Goal: Information Seeking & Learning: Learn about a topic

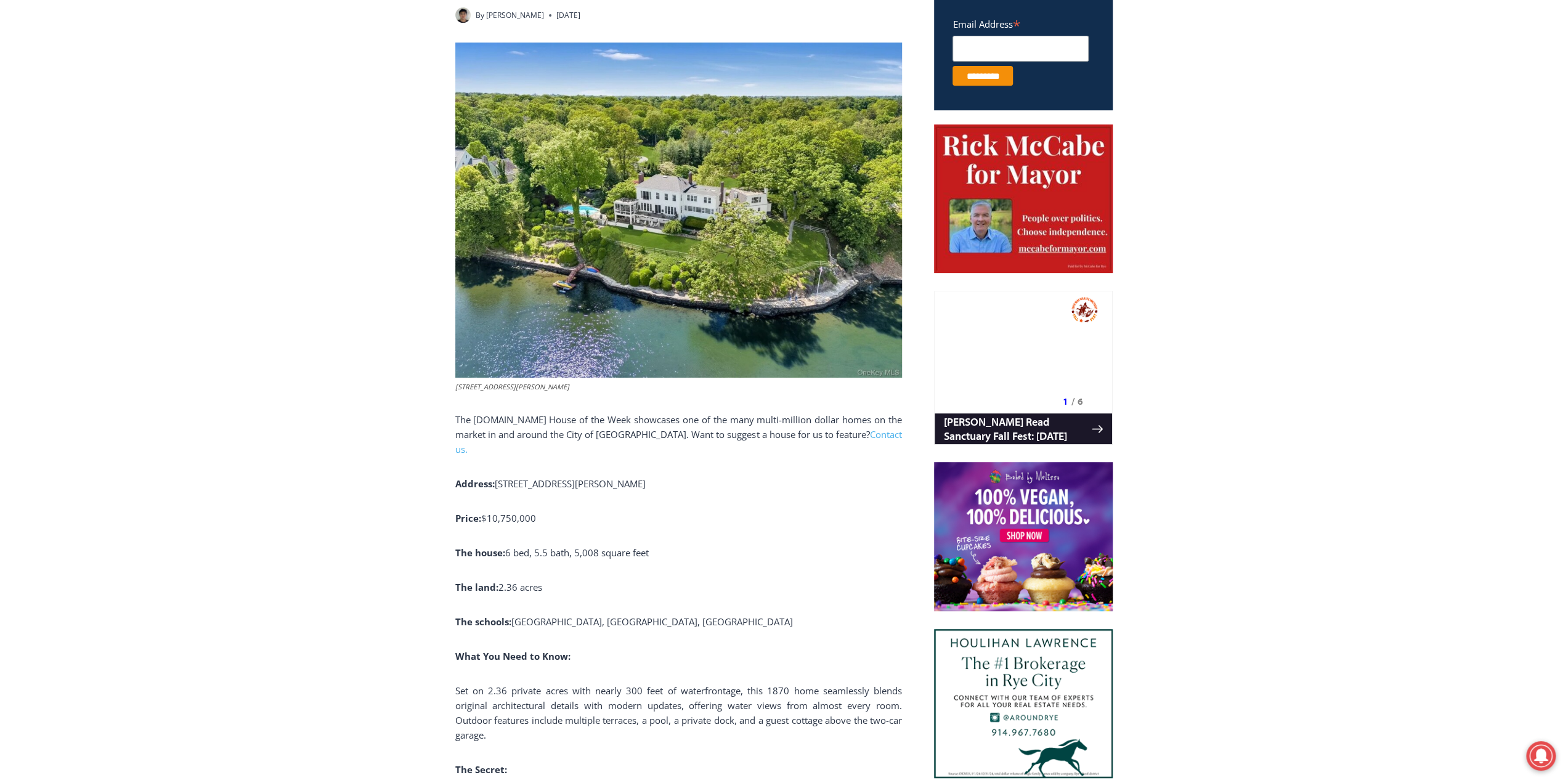
scroll to position [653, 0]
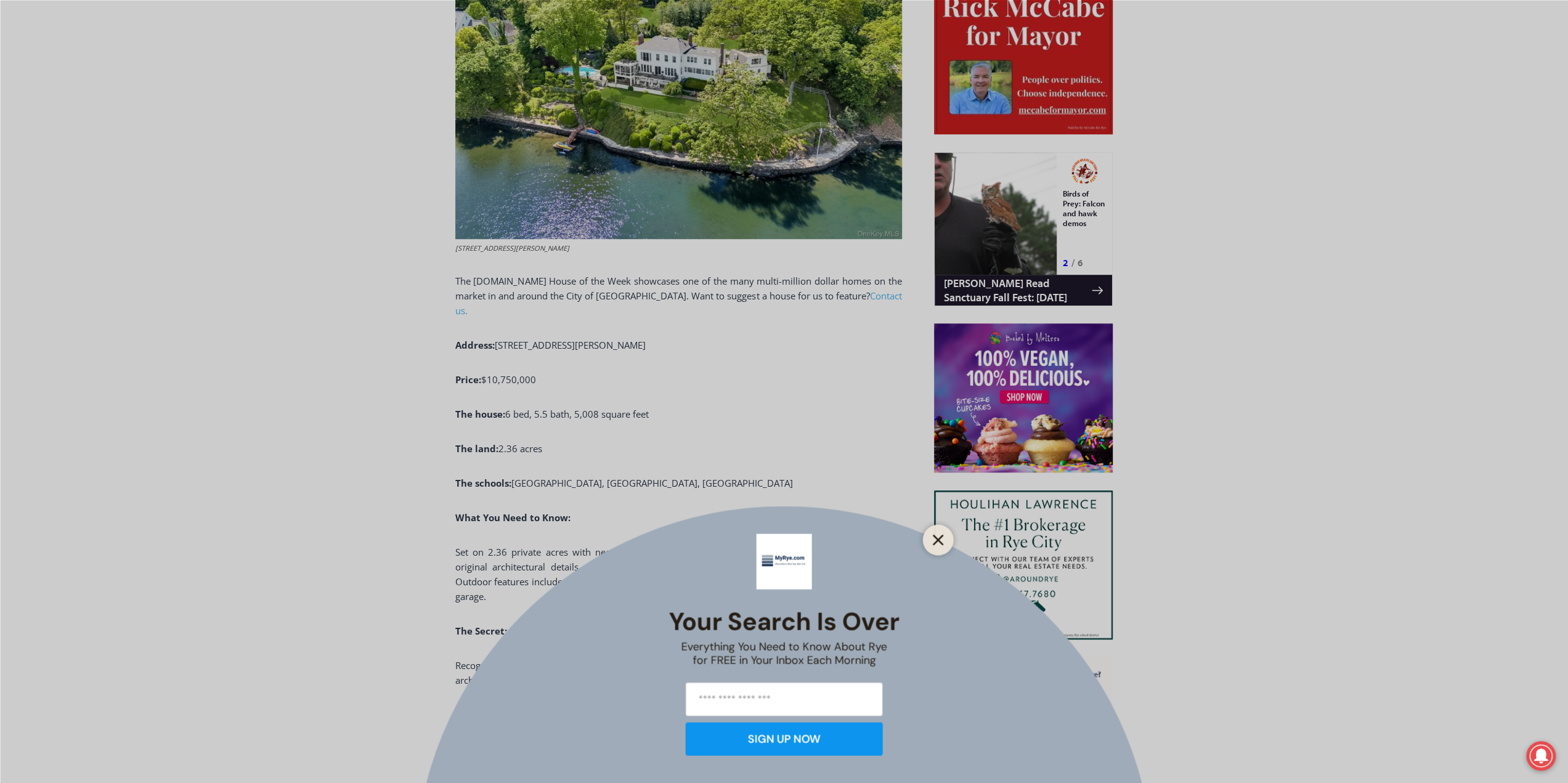
click at [935, 536] on line "Close" at bounding box center [937, 540] width 9 height 9
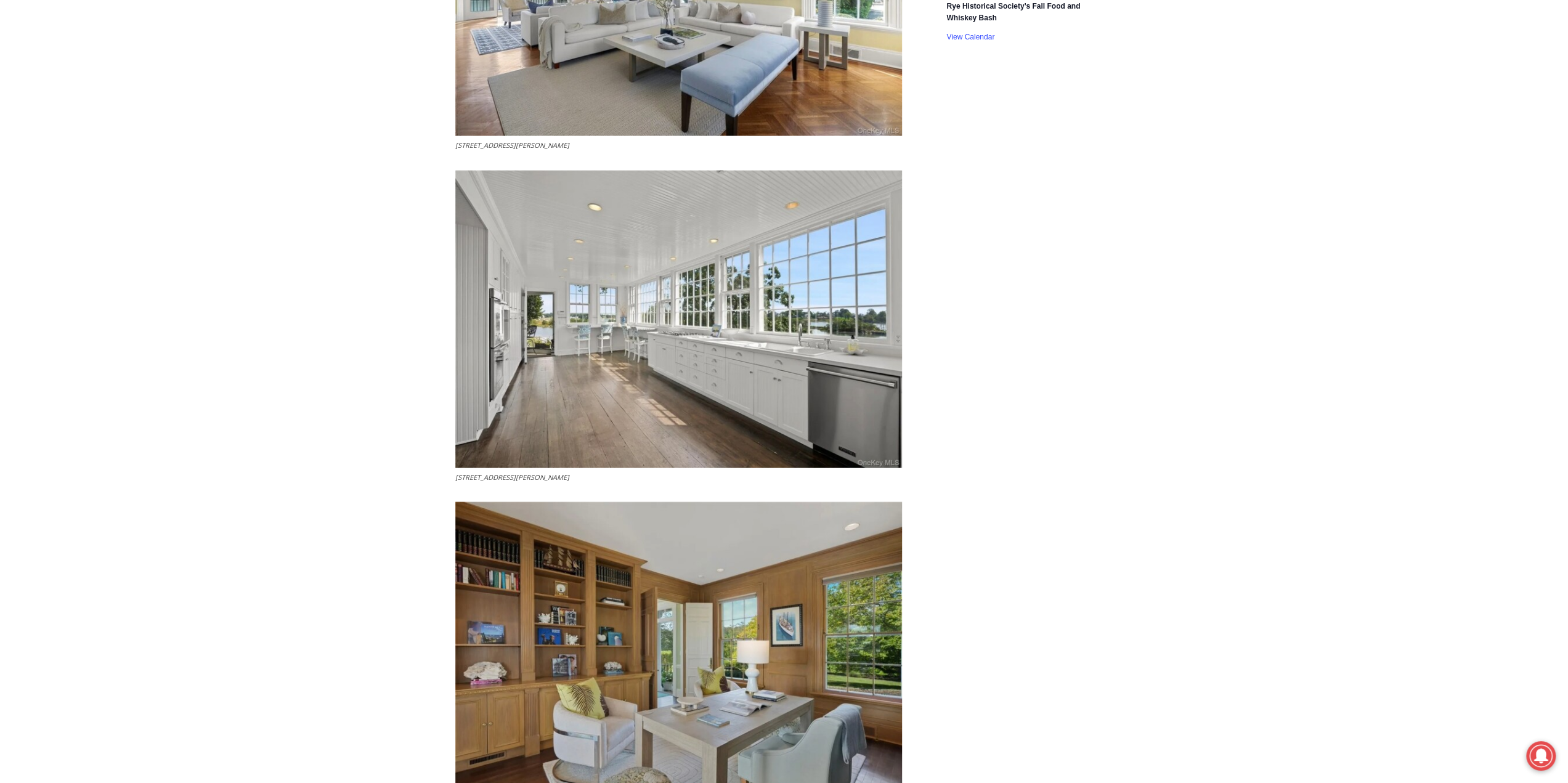
scroll to position [0, 0]
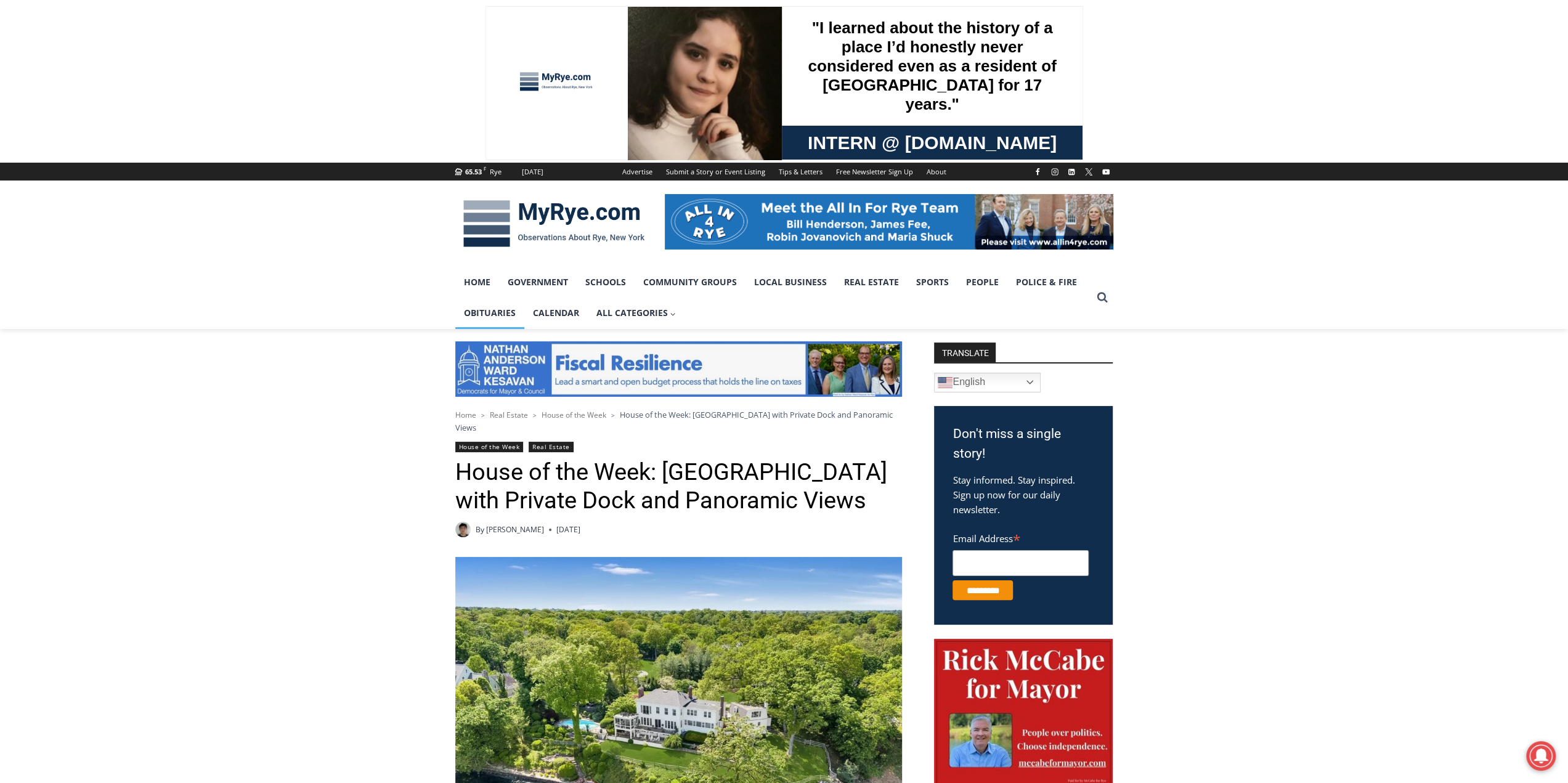
click at [495, 315] on link "Obituaries" at bounding box center [490, 313] width 69 height 31
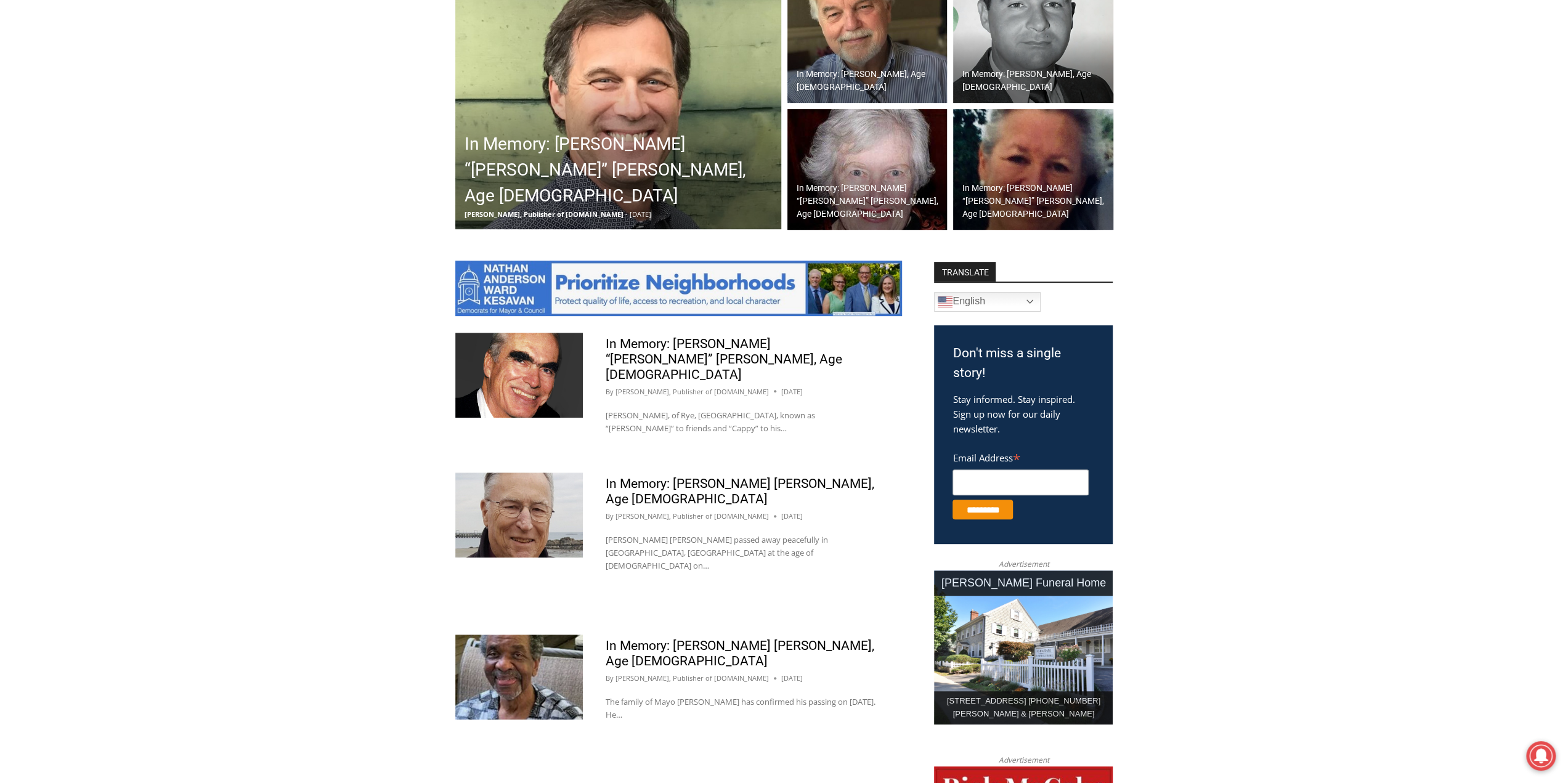
scroll to position [432, 0]
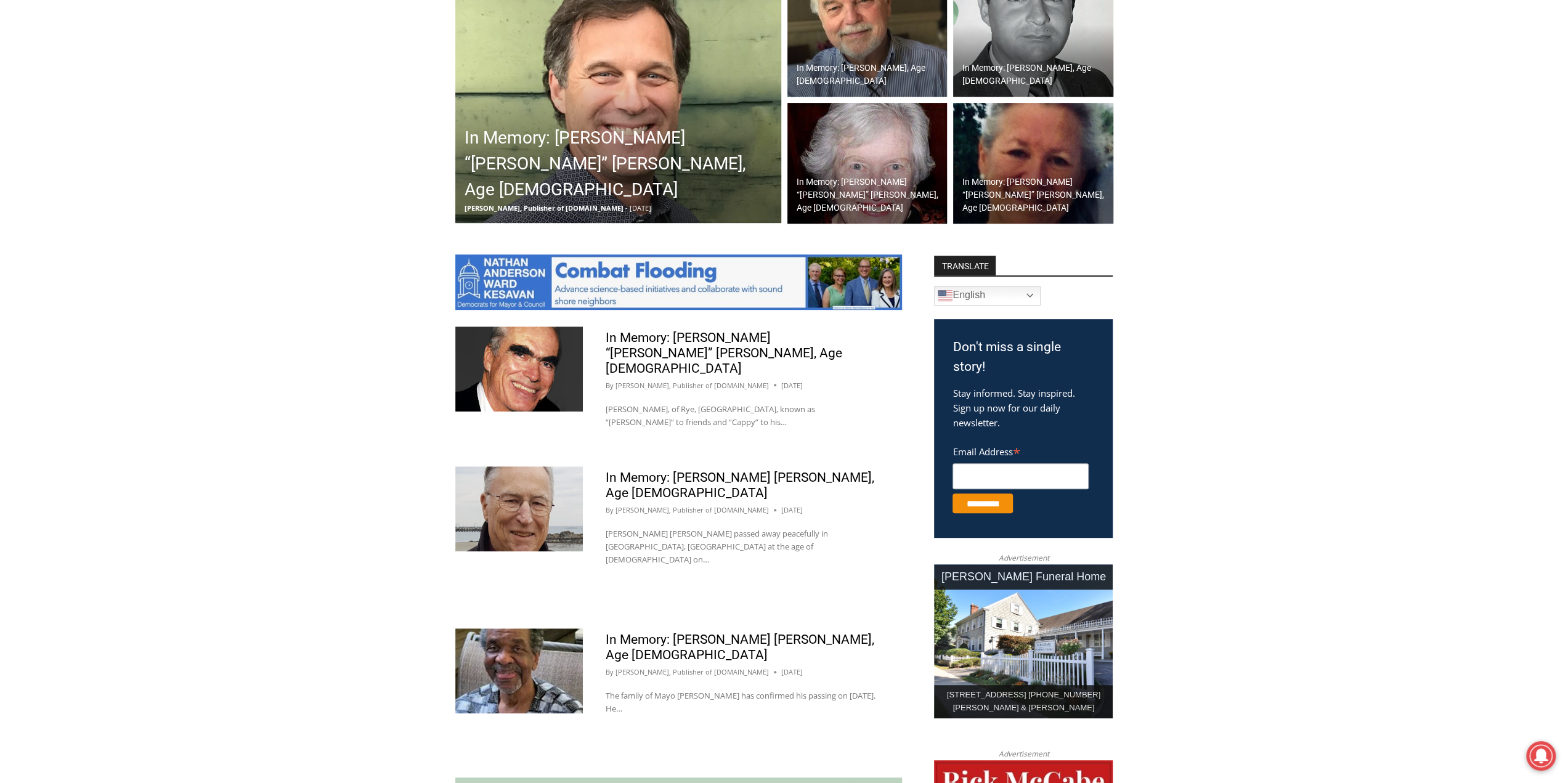
click at [527, 495] on img at bounding box center [519, 509] width 128 height 85
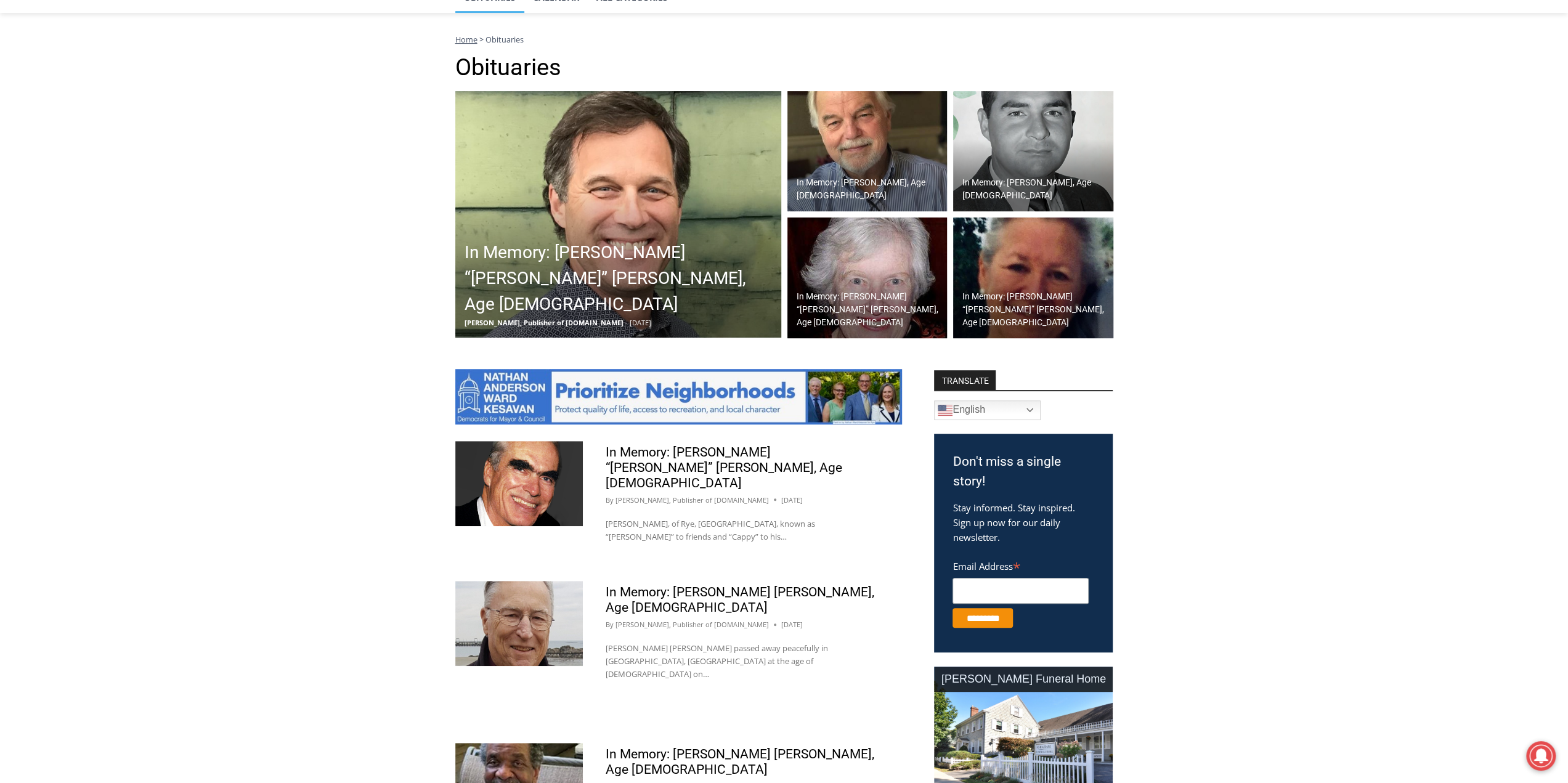
scroll to position [247, 0]
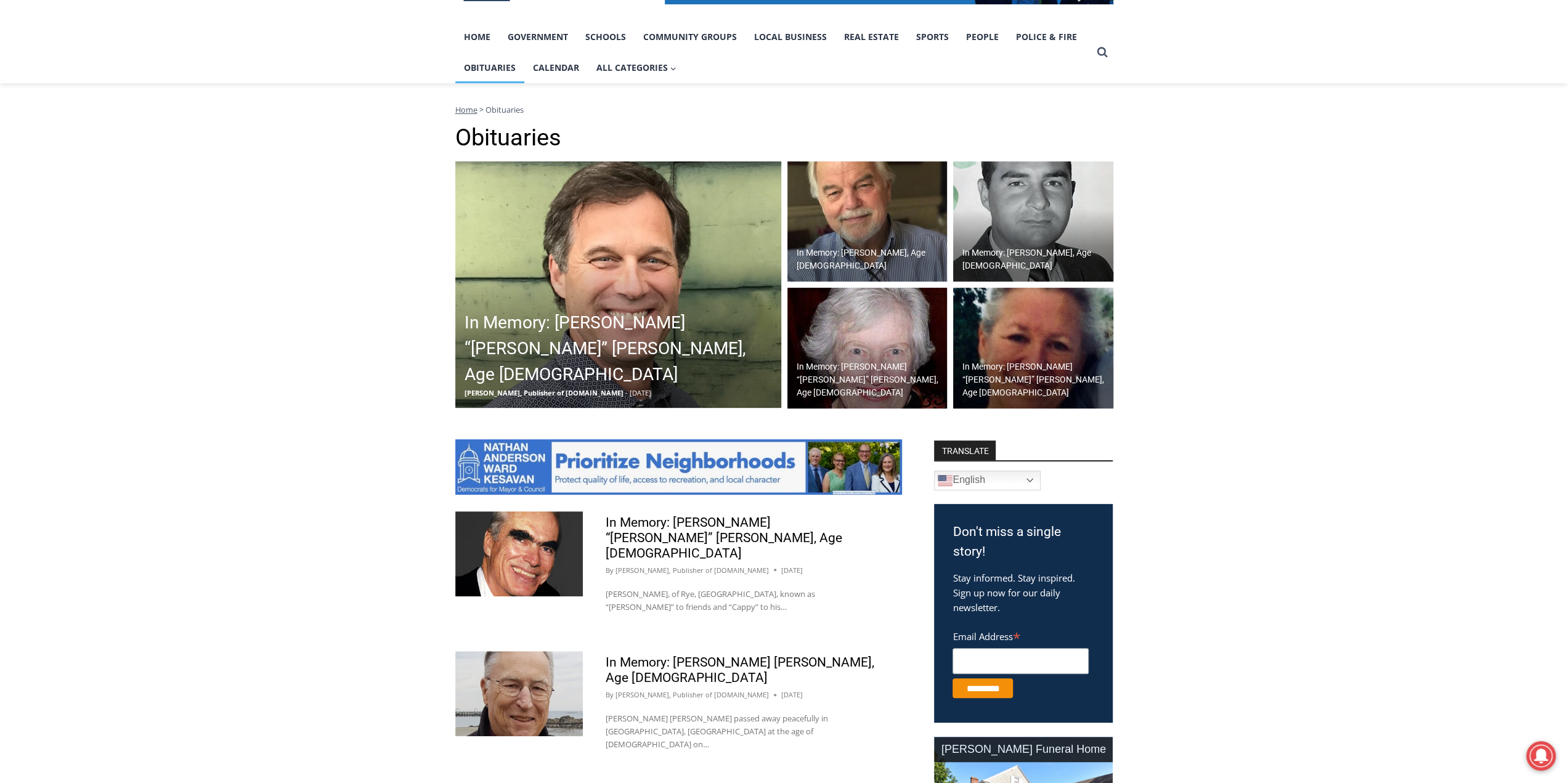
click at [852, 351] on img at bounding box center [867, 347] width 160 height 121
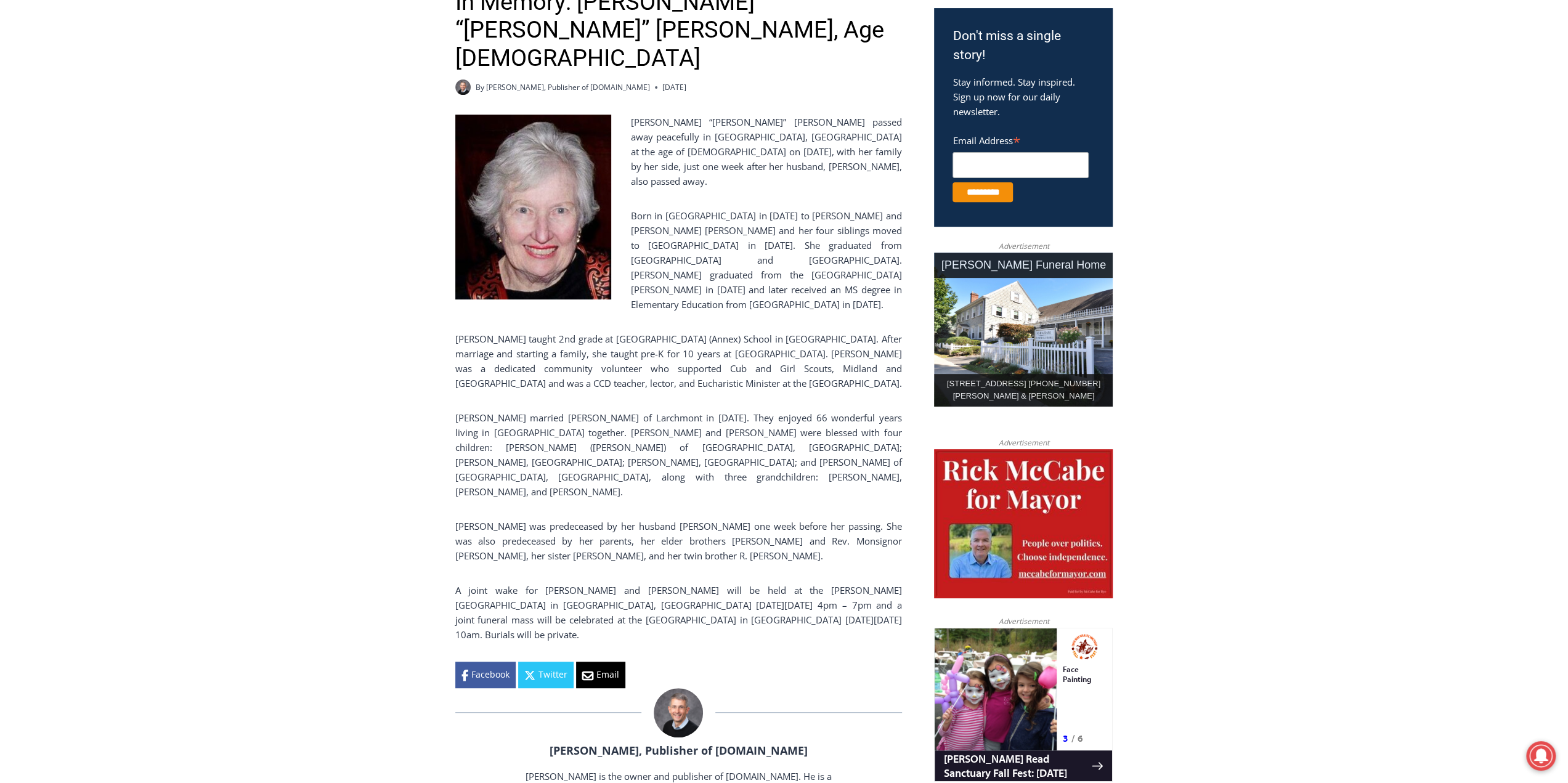
scroll to position [432, 0]
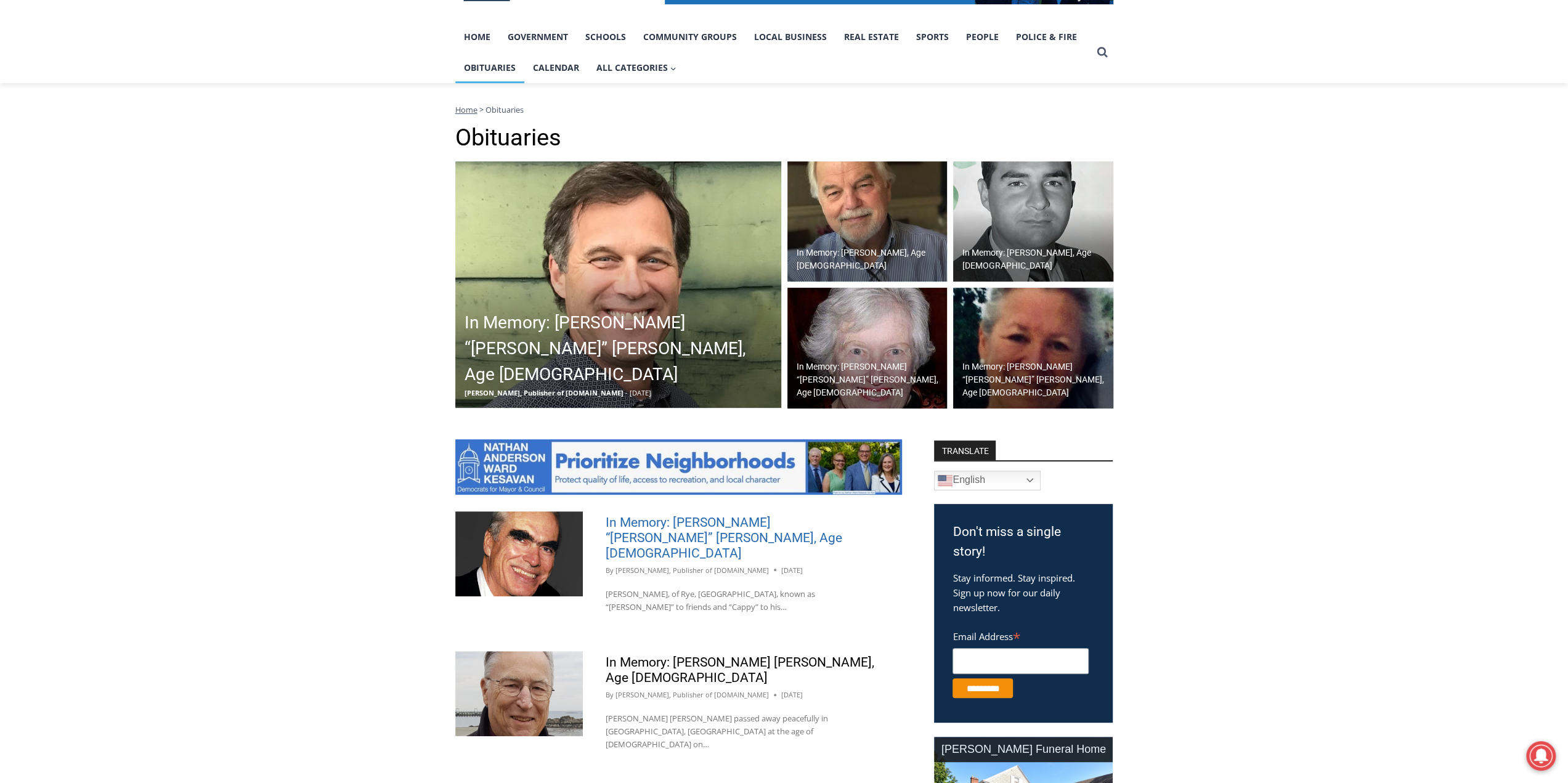
click at [674, 524] on link "In Memory: [PERSON_NAME] “[PERSON_NAME]” [PERSON_NAME], Age [DEMOGRAPHIC_DATA]" at bounding box center [724, 538] width 236 height 46
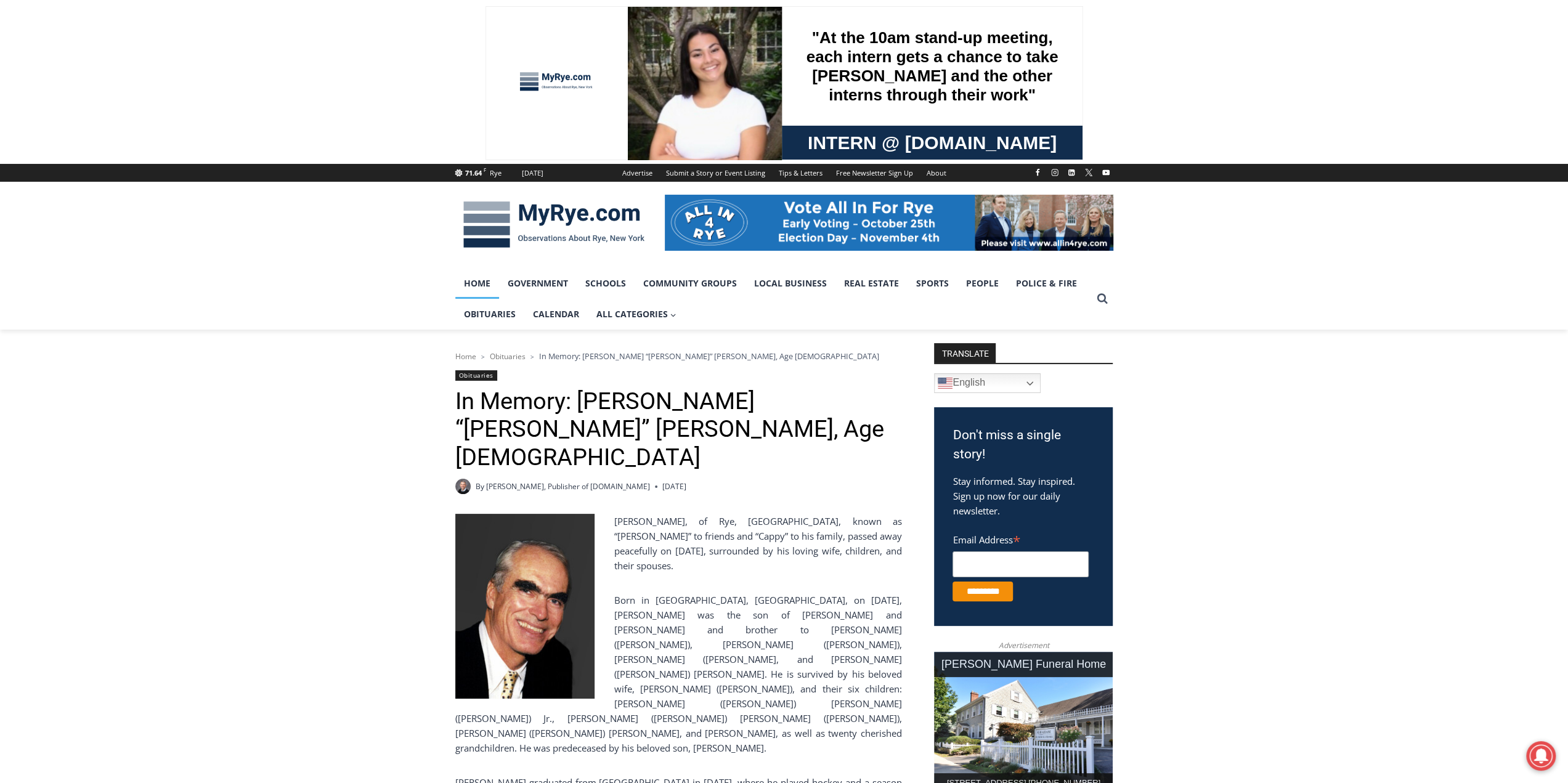
click at [487, 284] on link "Home" at bounding box center [477, 283] width 44 height 31
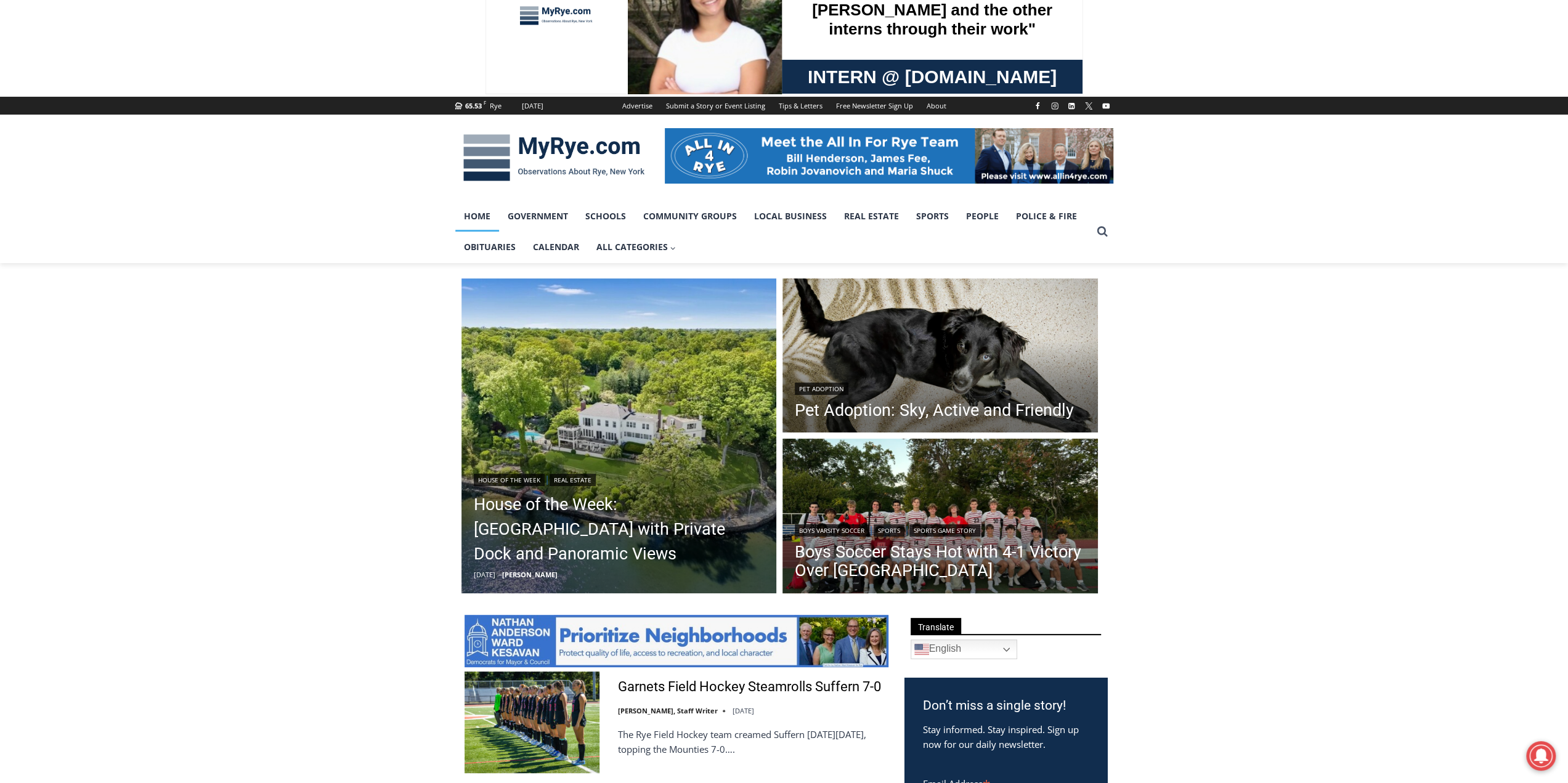
scroll to position [61, 0]
